Goal: Check status: Check status

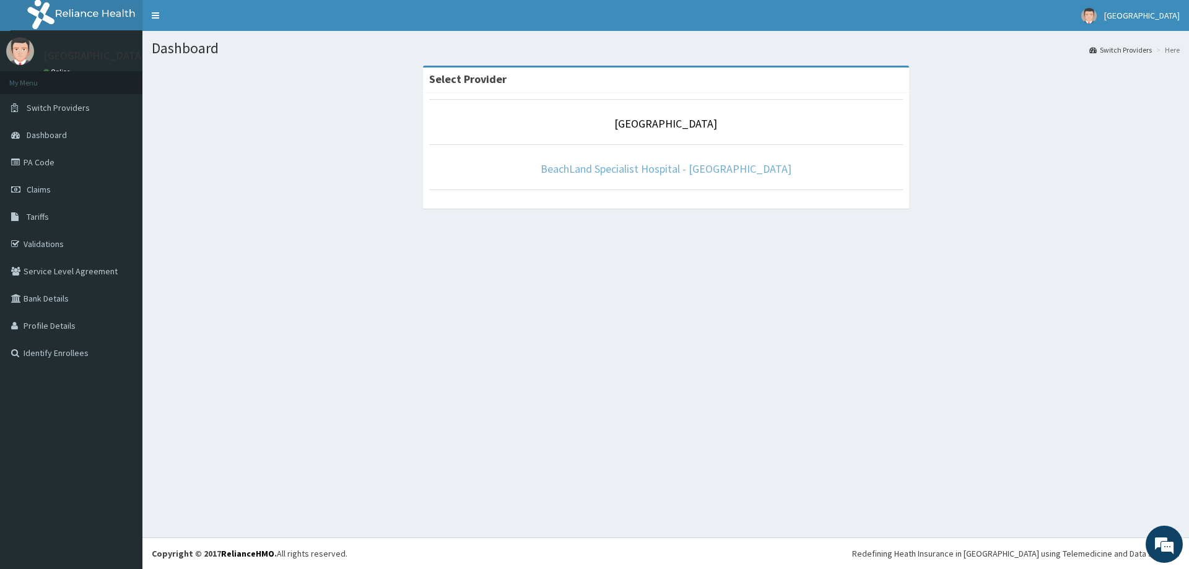
click at [702, 166] on link "BeachLand Specialist Hospital - Annex" at bounding box center [666, 169] width 251 height 14
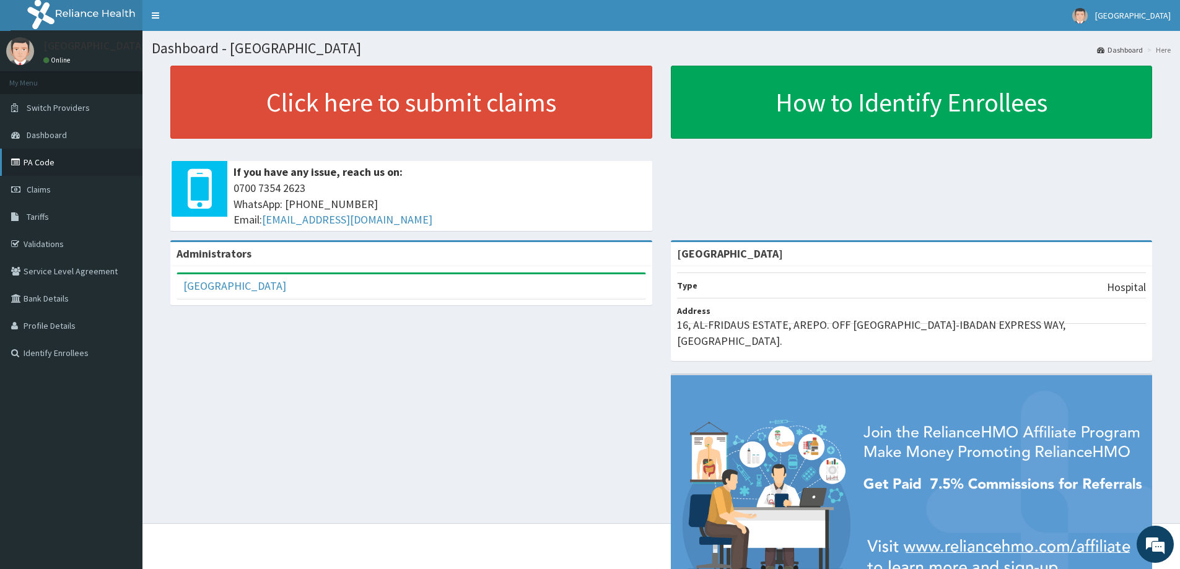
click at [44, 165] on link "PA Code" at bounding box center [71, 162] width 142 height 27
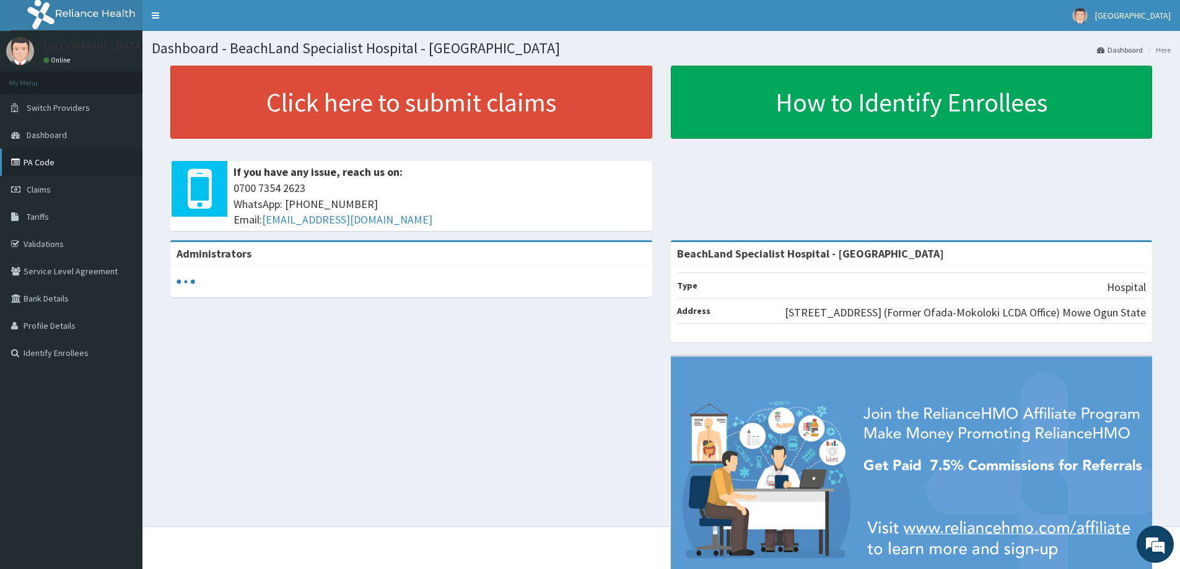
click at [41, 164] on link "PA Code" at bounding box center [71, 162] width 142 height 27
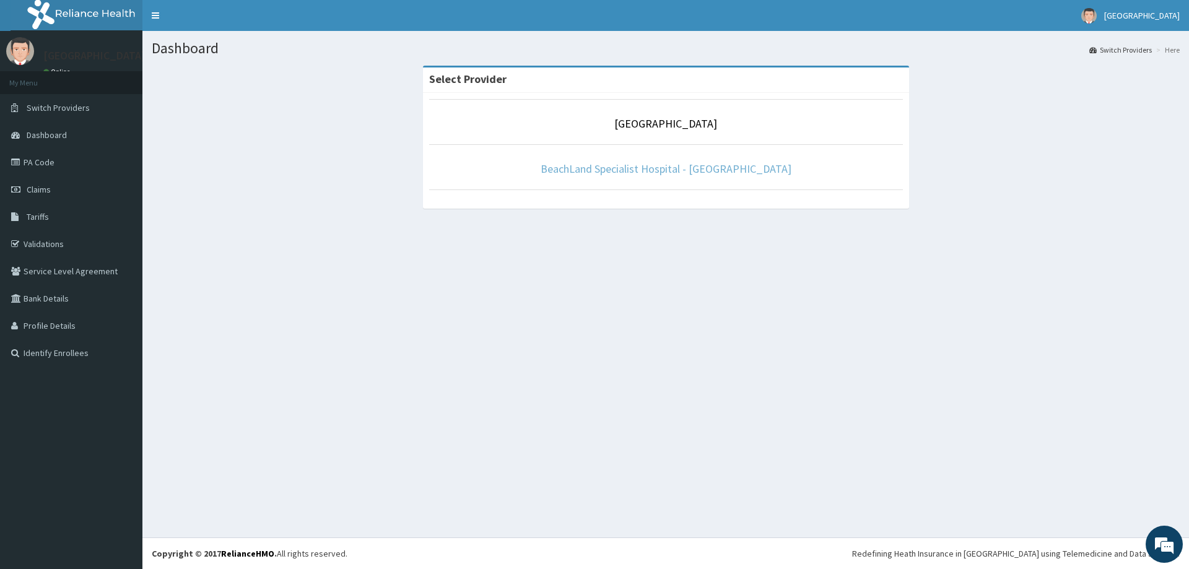
click at [718, 172] on link "BeachLand Specialist Hospital - [GEOGRAPHIC_DATA]" at bounding box center [666, 169] width 251 height 14
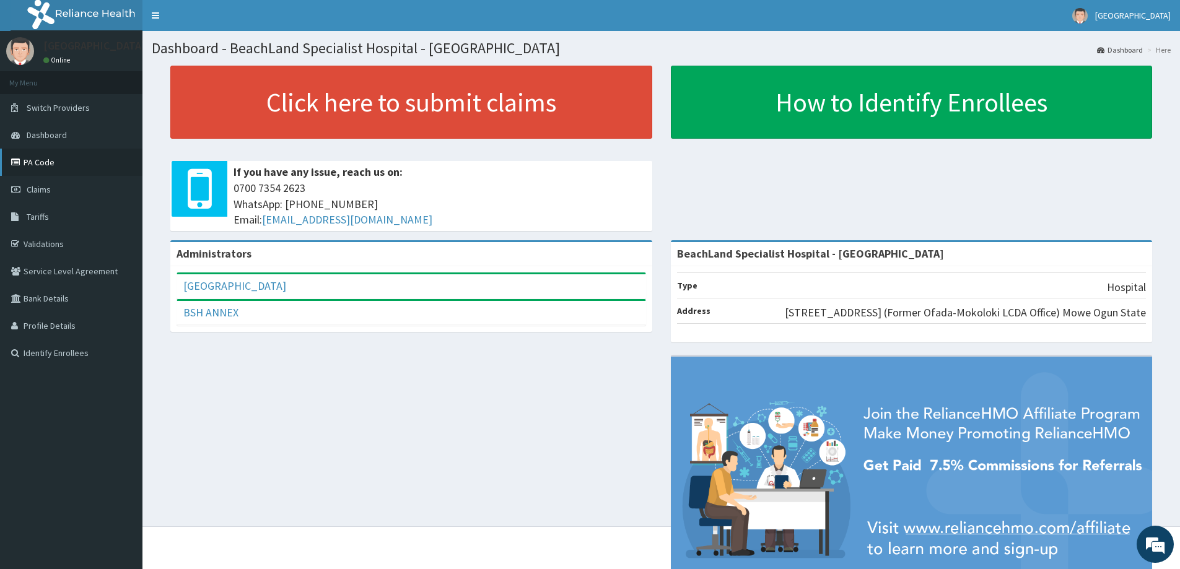
click at [55, 164] on link "PA Code" at bounding box center [71, 162] width 142 height 27
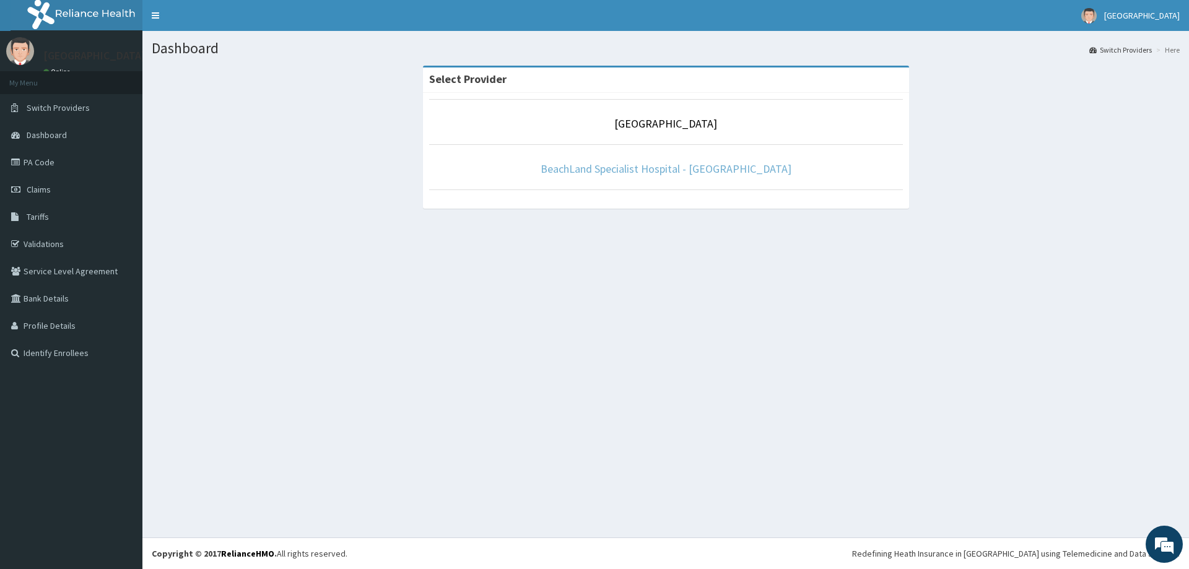
click at [632, 167] on link "BeachLand Specialist Hospital - [GEOGRAPHIC_DATA]" at bounding box center [666, 169] width 251 height 14
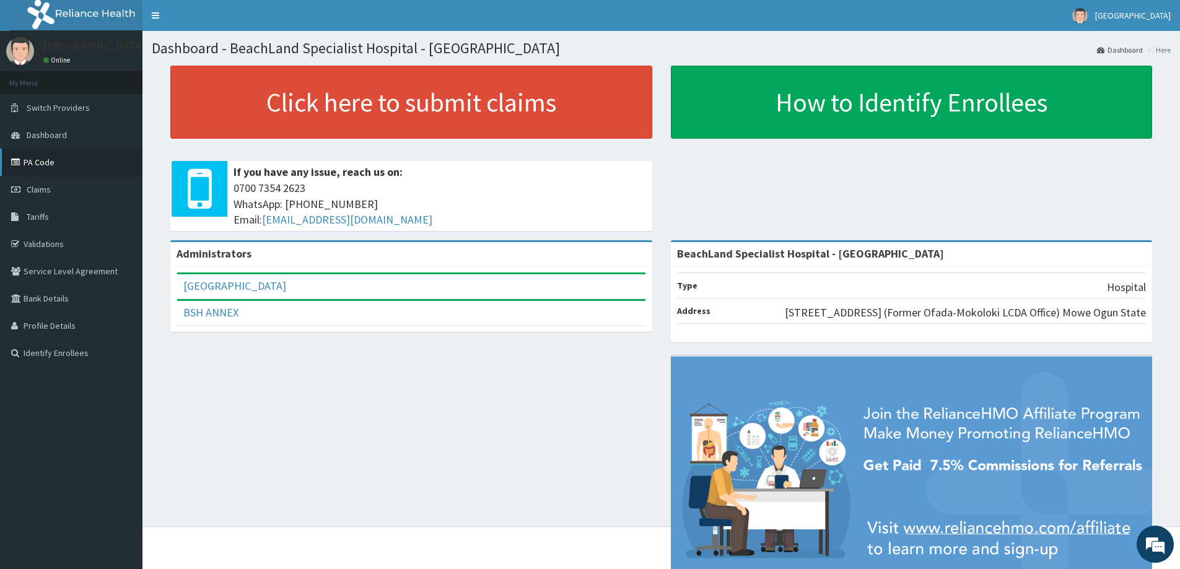
click at [46, 160] on link "PA Code" at bounding box center [71, 162] width 142 height 27
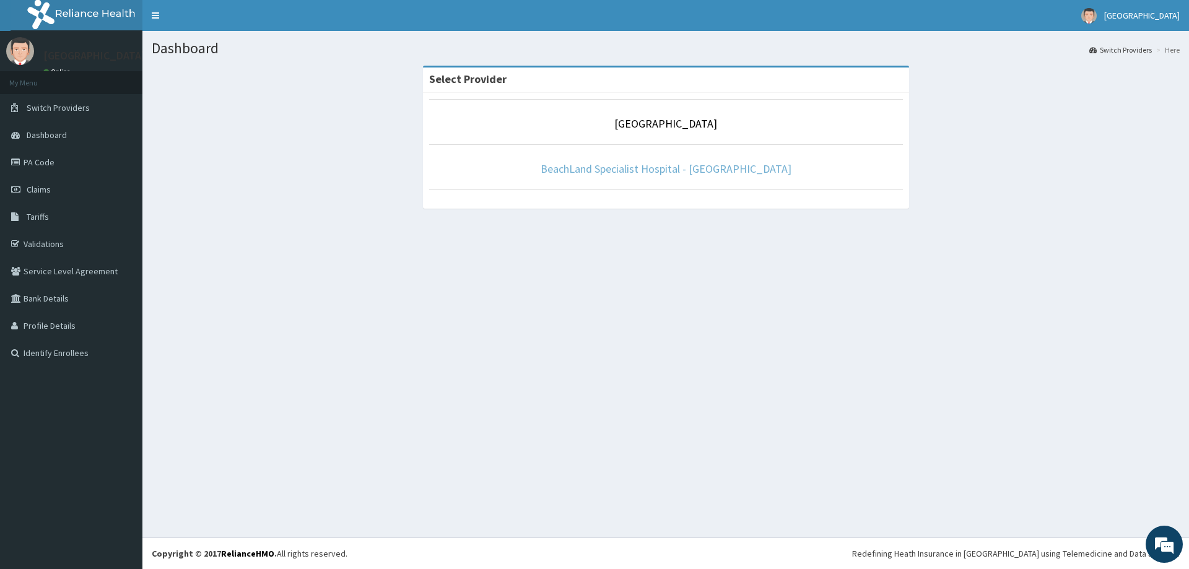
click at [675, 173] on link "BeachLand Specialist Hospital - [GEOGRAPHIC_DATA]" at bounding box center [666, 169] width 251 height 14
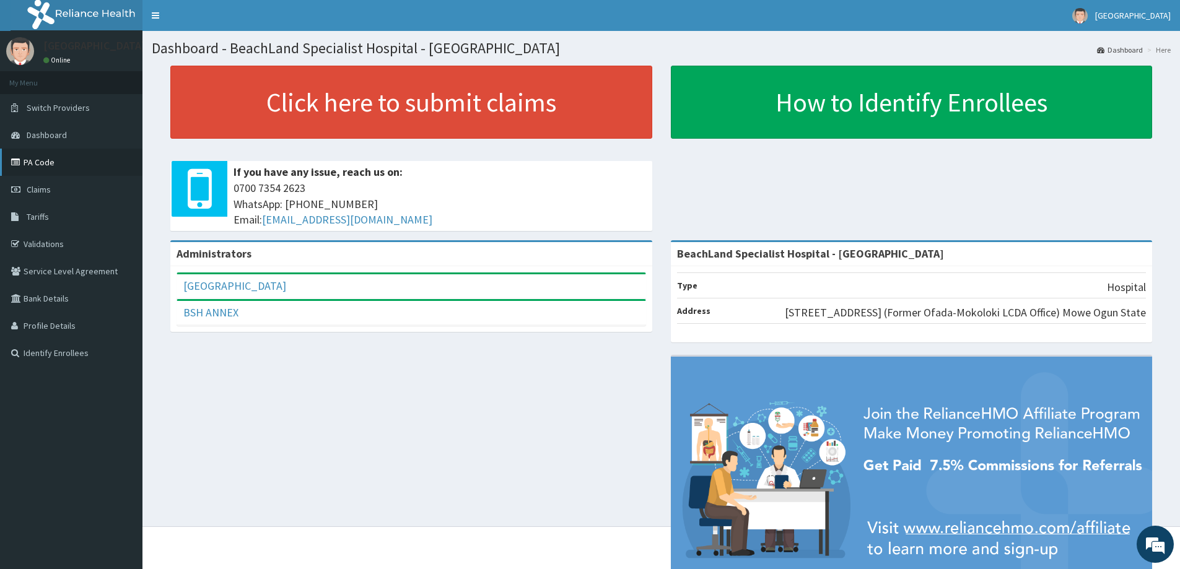
click at [88, 169] on link "PA Code" at bounding box center [71, 162] width 142 height 27
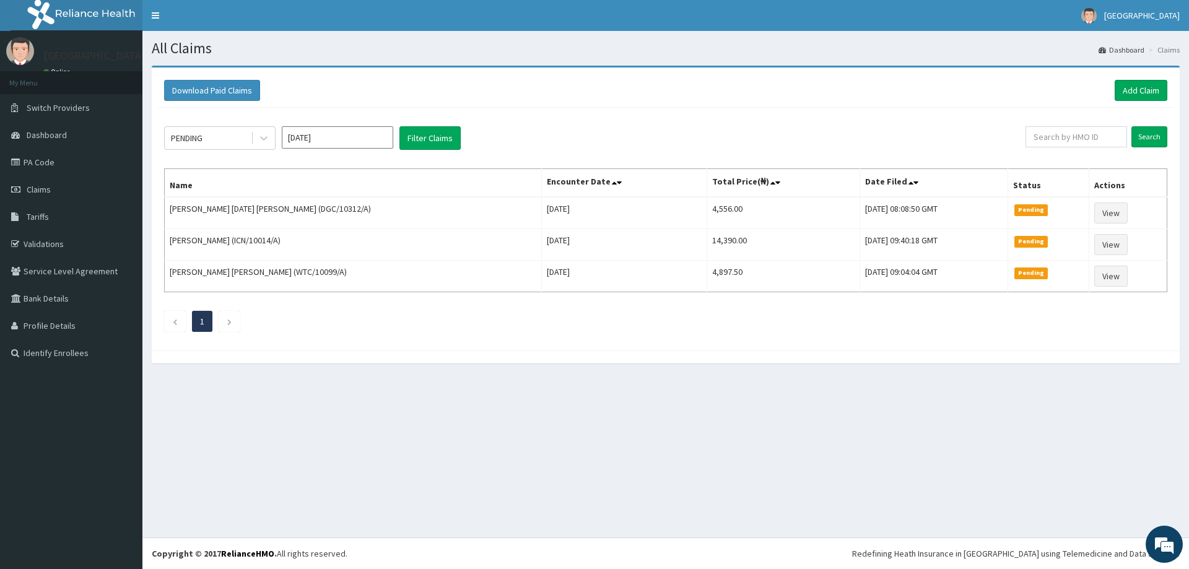
click at [345, 144] on input "Aug 2025" at bounding box center [337, 137] width 111 height 22
click at [336, 243] on div "Aug" at bounding box center [337, 240] width 25 height 23
click at [430, 139] on button "Filter Claims" at bounding box center [429, 138] width 61 height 24
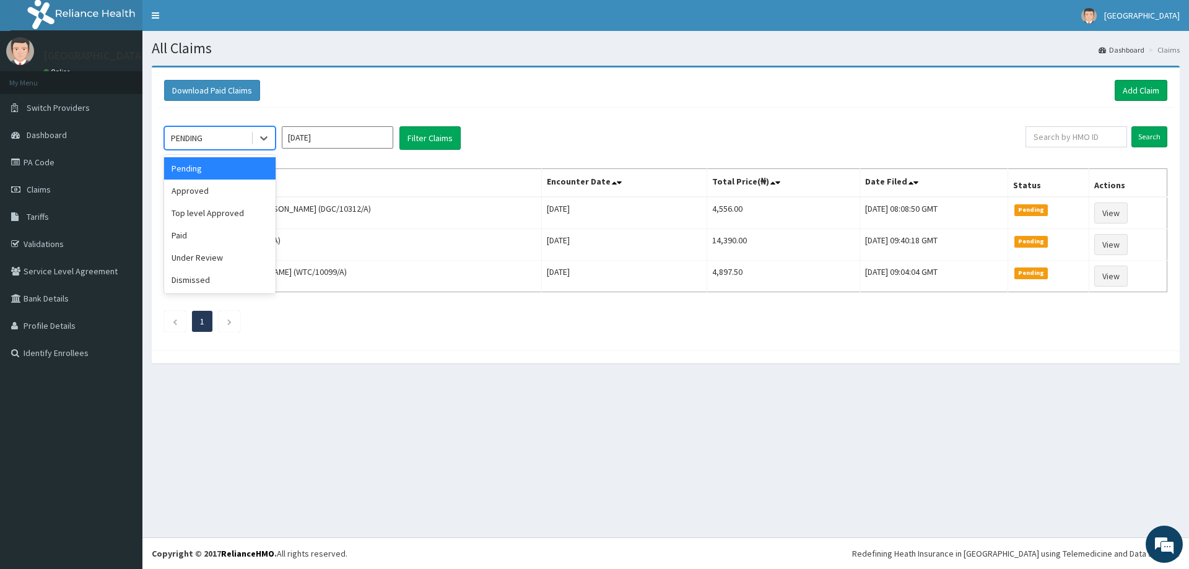
click at [212, 133] on div "PENDING" at bounding box center [208, 138] width 86 height 20
click at [219, 188] on div "Approved" at bounding box center [219, 191] width 111 height 22
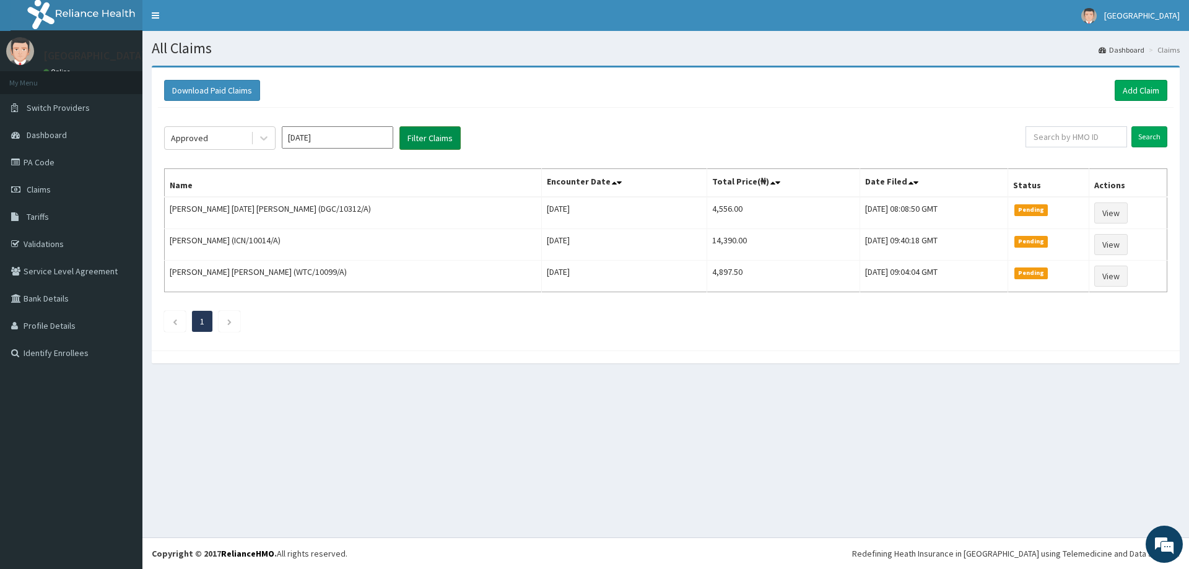
click at [425, 134] on button "Filter Claims" at bounding box center [429, 138] width 61 height 24
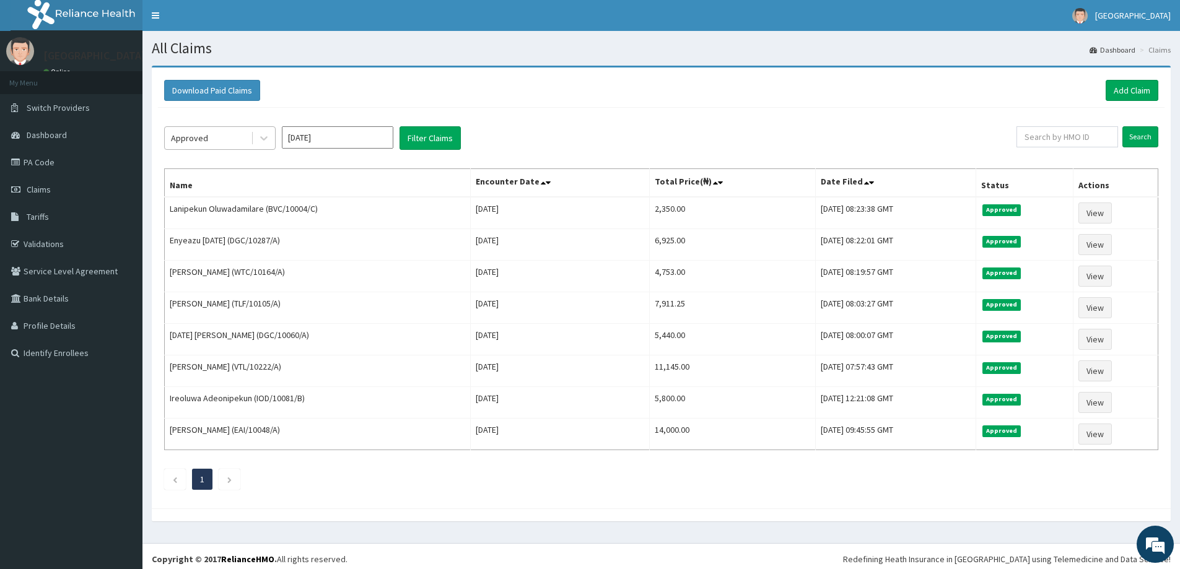
click at [232, 136] on div "Approved" at bounding box center [208, 138] width 86 height 20
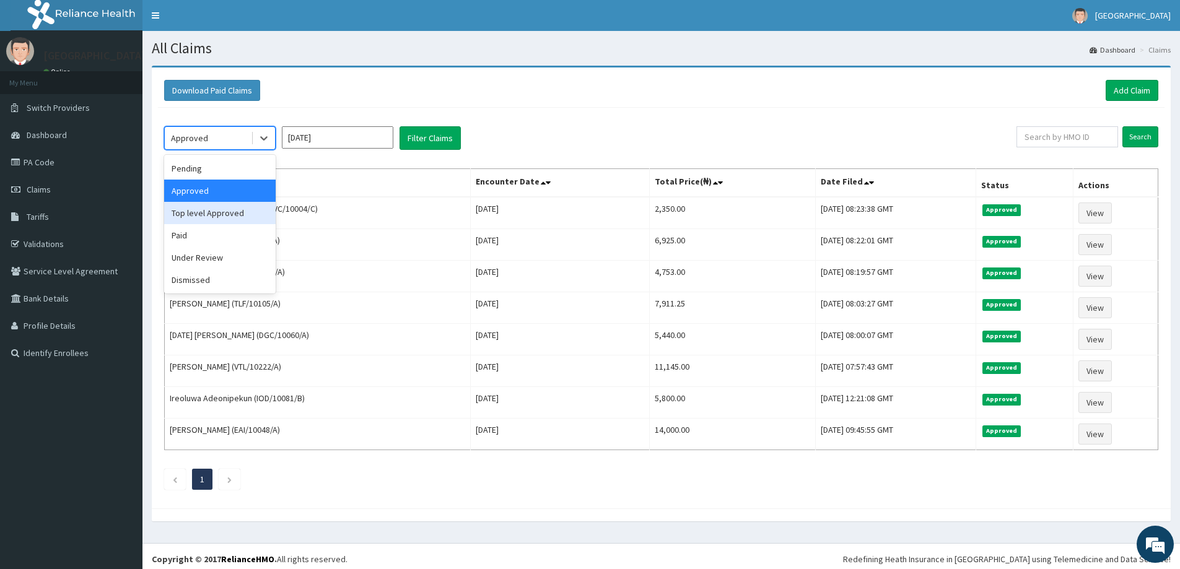
click at [230, 214] on div "Top level Approved" at bounding box center [219, 213] width 111 height 22
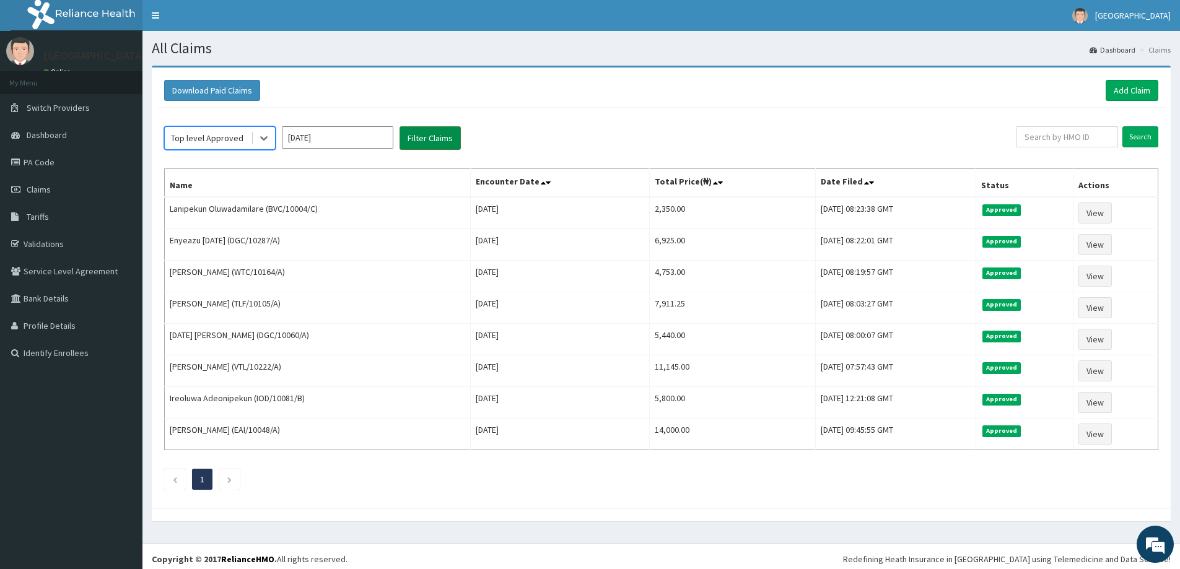
click at [415, 136] on button "Filter Claims" at bounding box center [429, 138] width 61 height 24
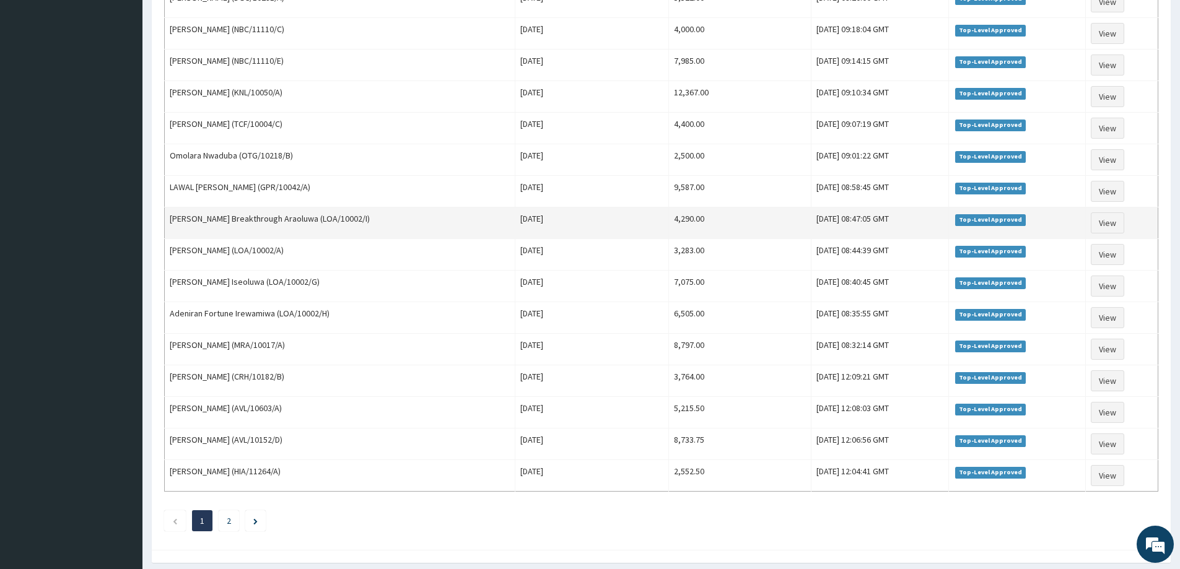
scroll to position [1332, 0]
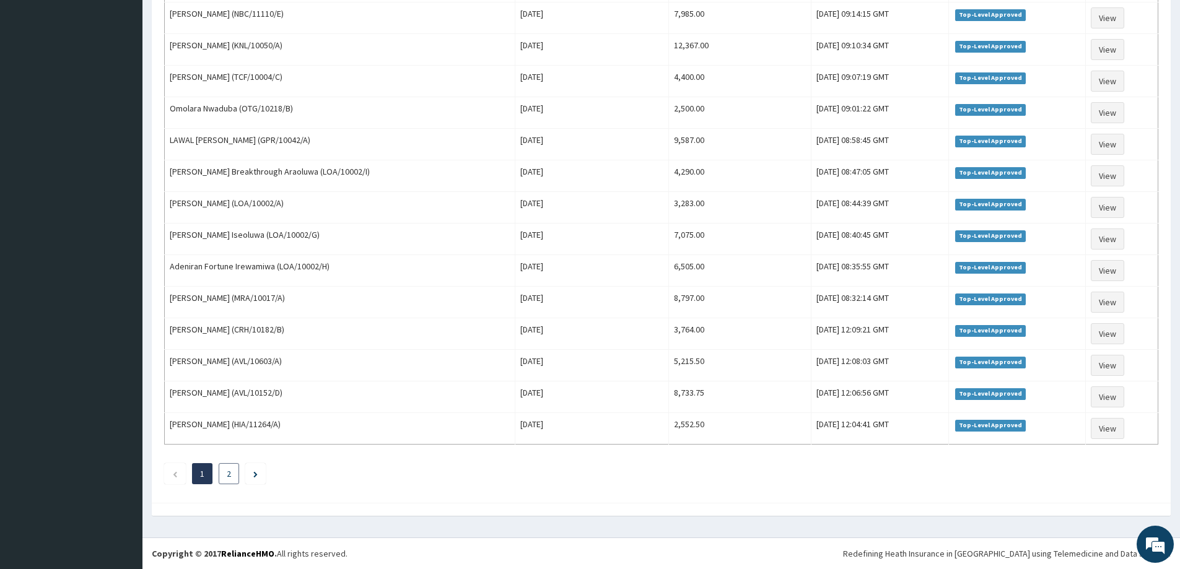
click at [229, 477] on link "2" at bounding box center [229, 473] width 4 height 11
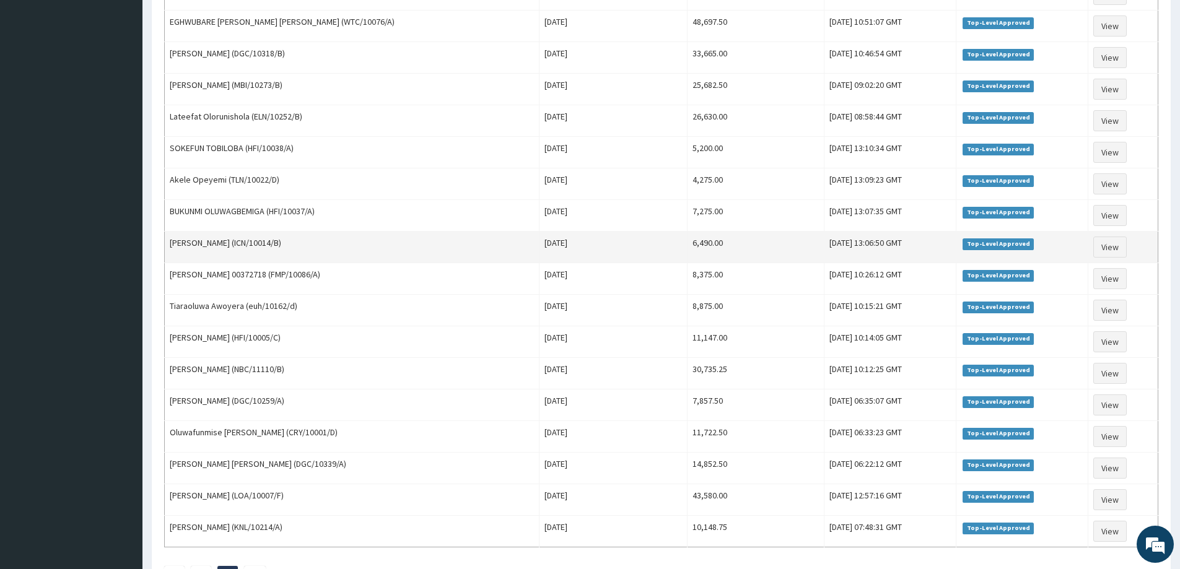
scroll to position [827, 0]
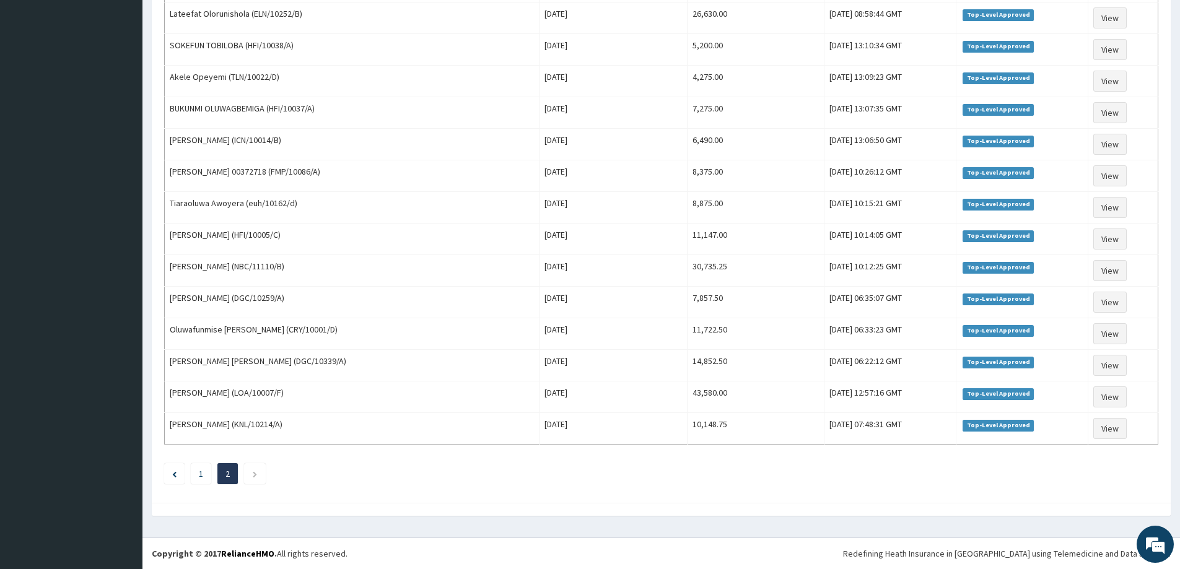
click at [228, 479] on link "2" at bounding box center [227, 473] width 4 height 11
click at [252, 473] on icon "Next page" at bounding box center [255, 474] width 6 height 7
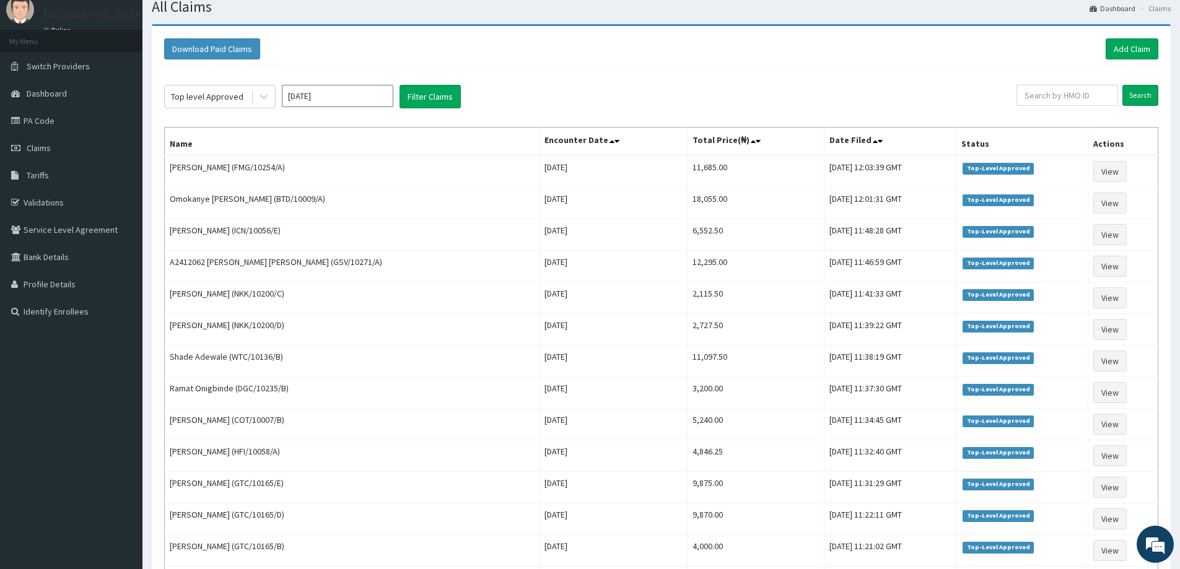
scroll to position [0, 0]
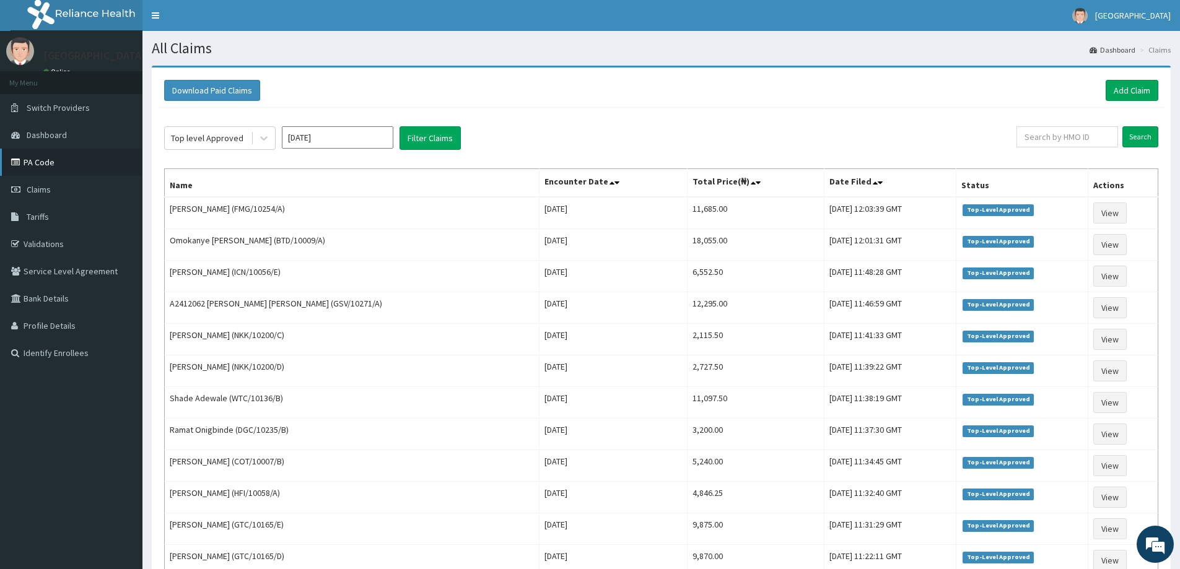
click at [56, 165] on link "PA Code" at bounding box center [71, 162] width 142 height 27
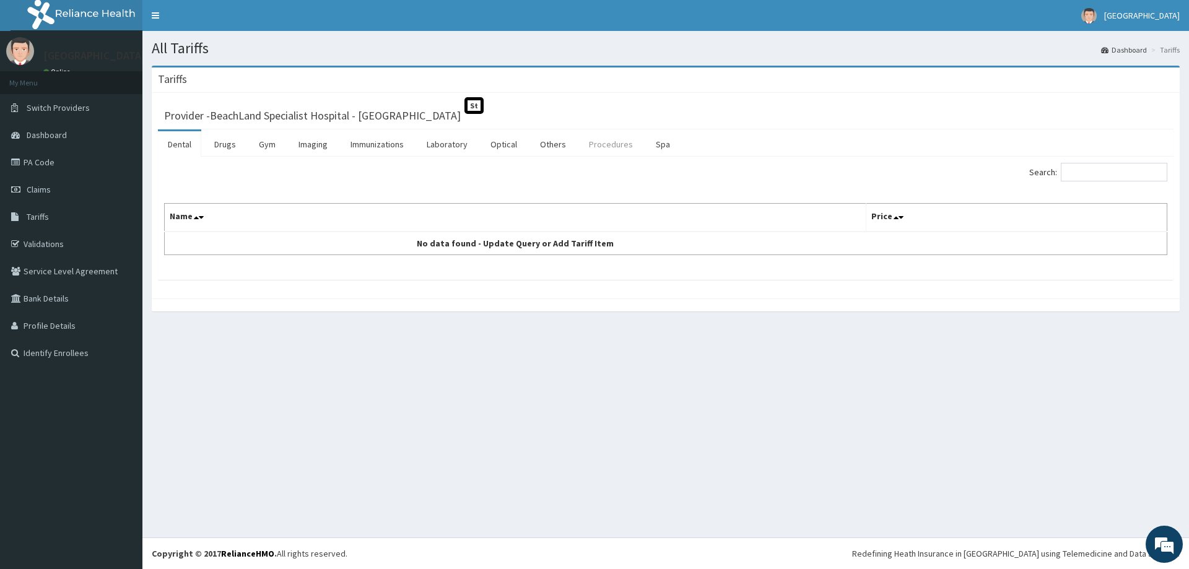
click at [600, 143] on link "Procedures" at bounding box center [611, 144] width 64 height 26
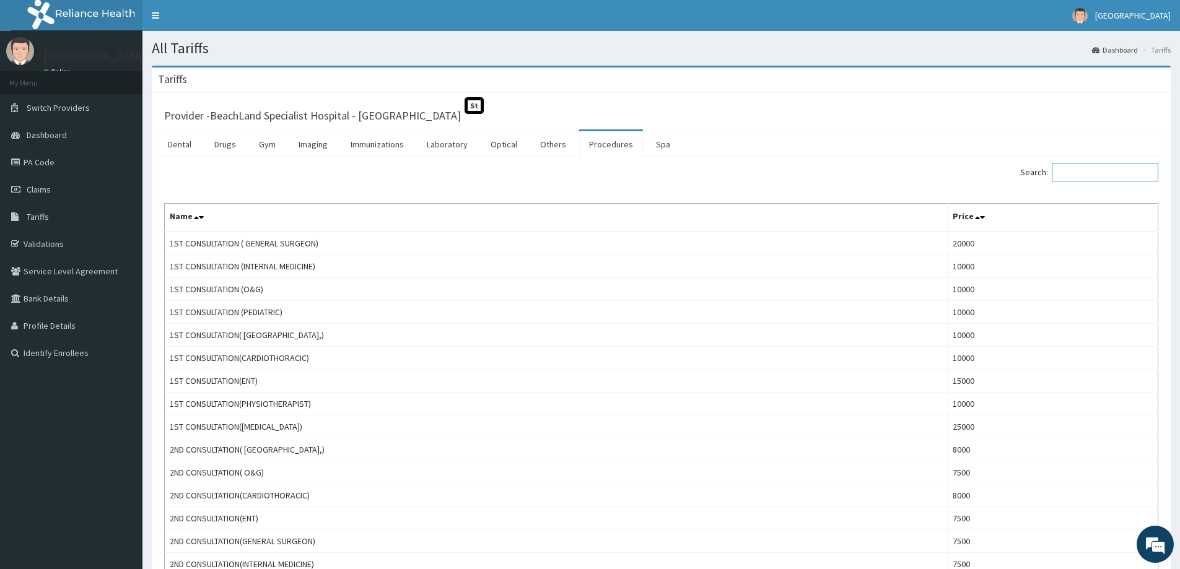
click at [1071, 175] on input "Search:" at bounding box center [1105, 172] width 107 height 19
